Goal: Information Seeking & Learning: Learn about a topic

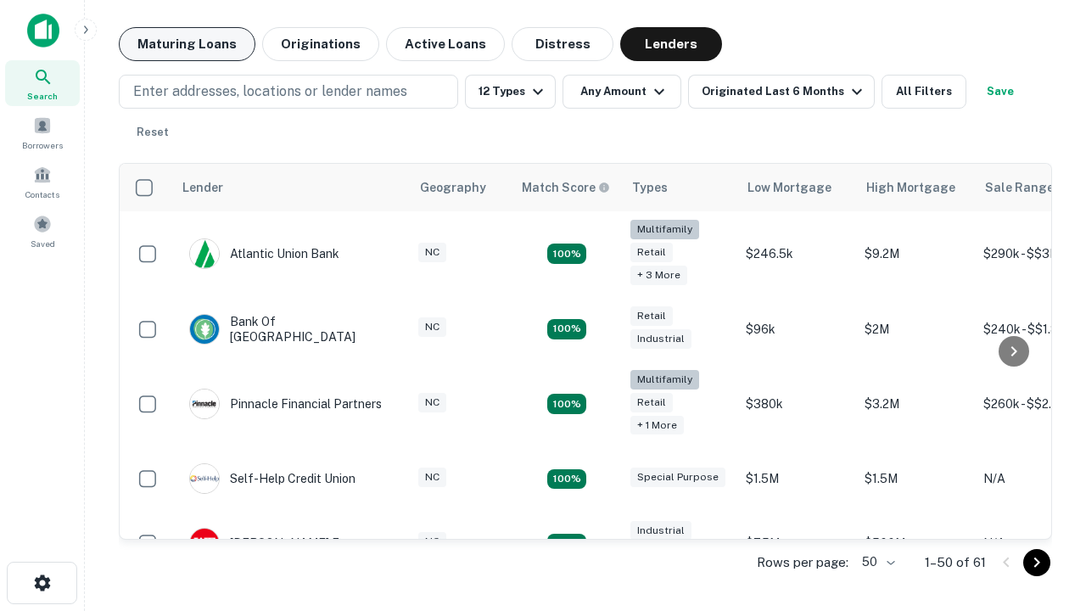
click at [187, 44] on button "Maturing Loans" at bounding box center [187, 44] width 137 height 34
